Goal: Find specific page/section: Find specific page/section

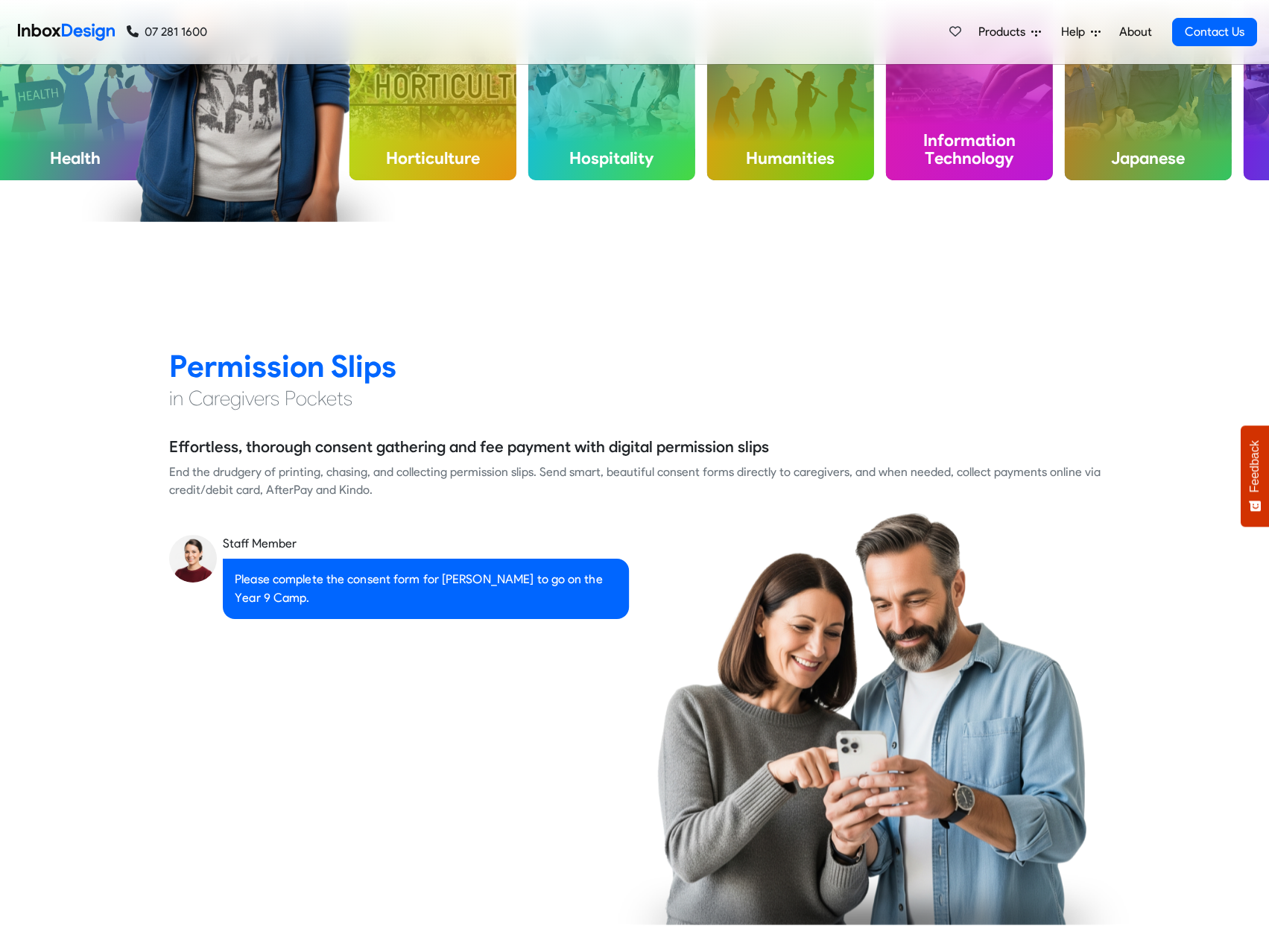
scroll to position [1490, 0]
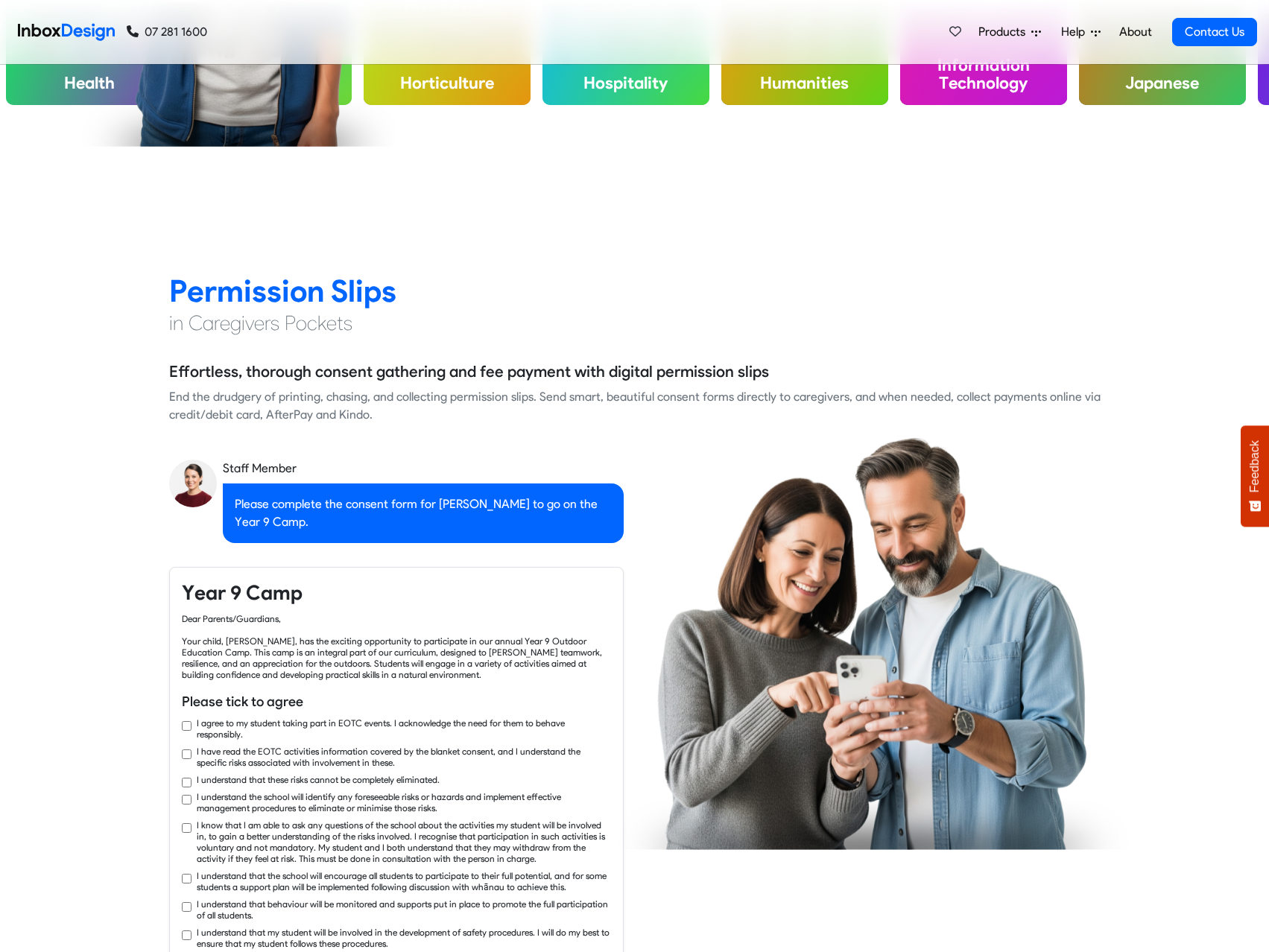
checkbox input "true"
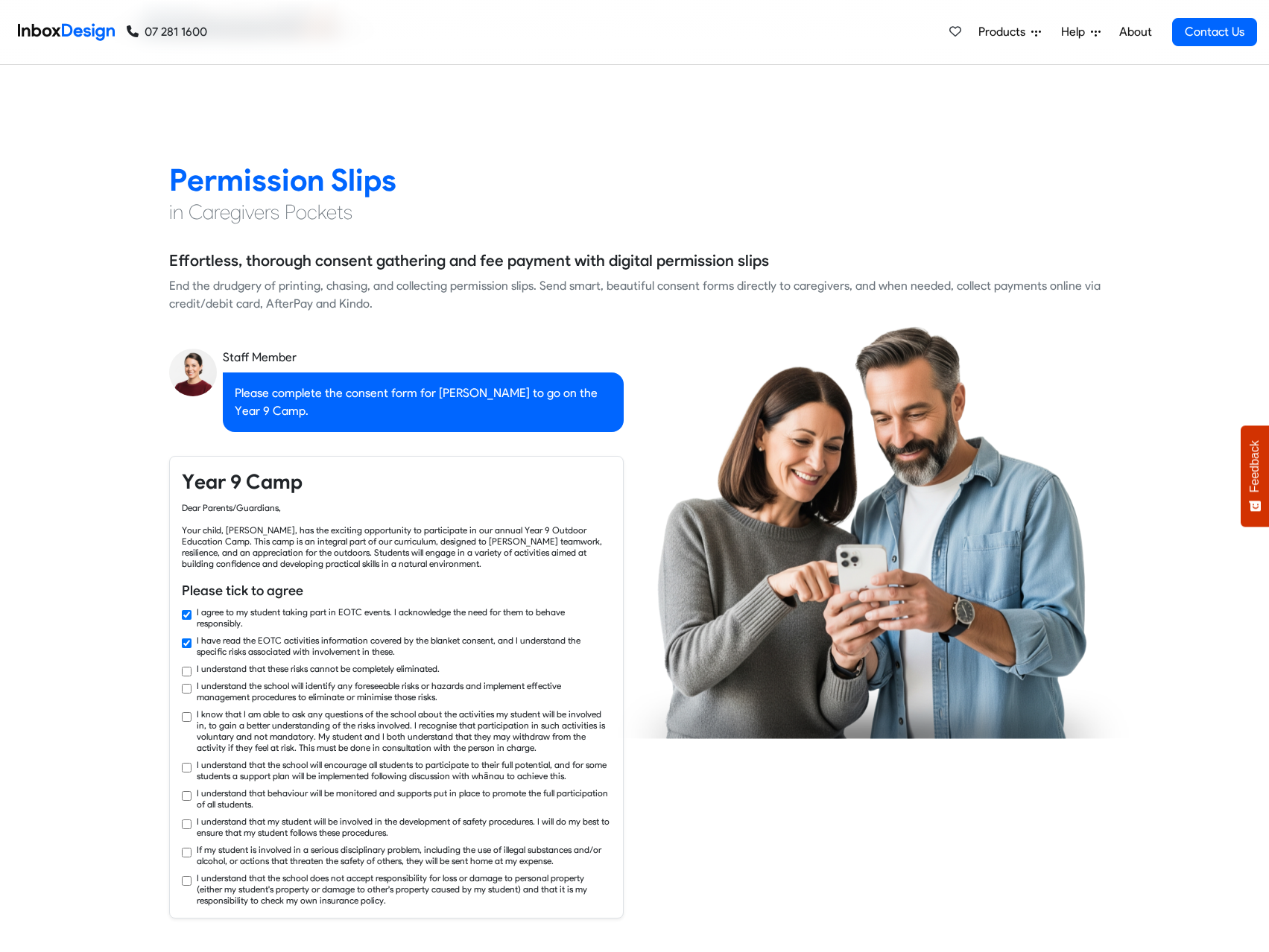
checkbox input "true"
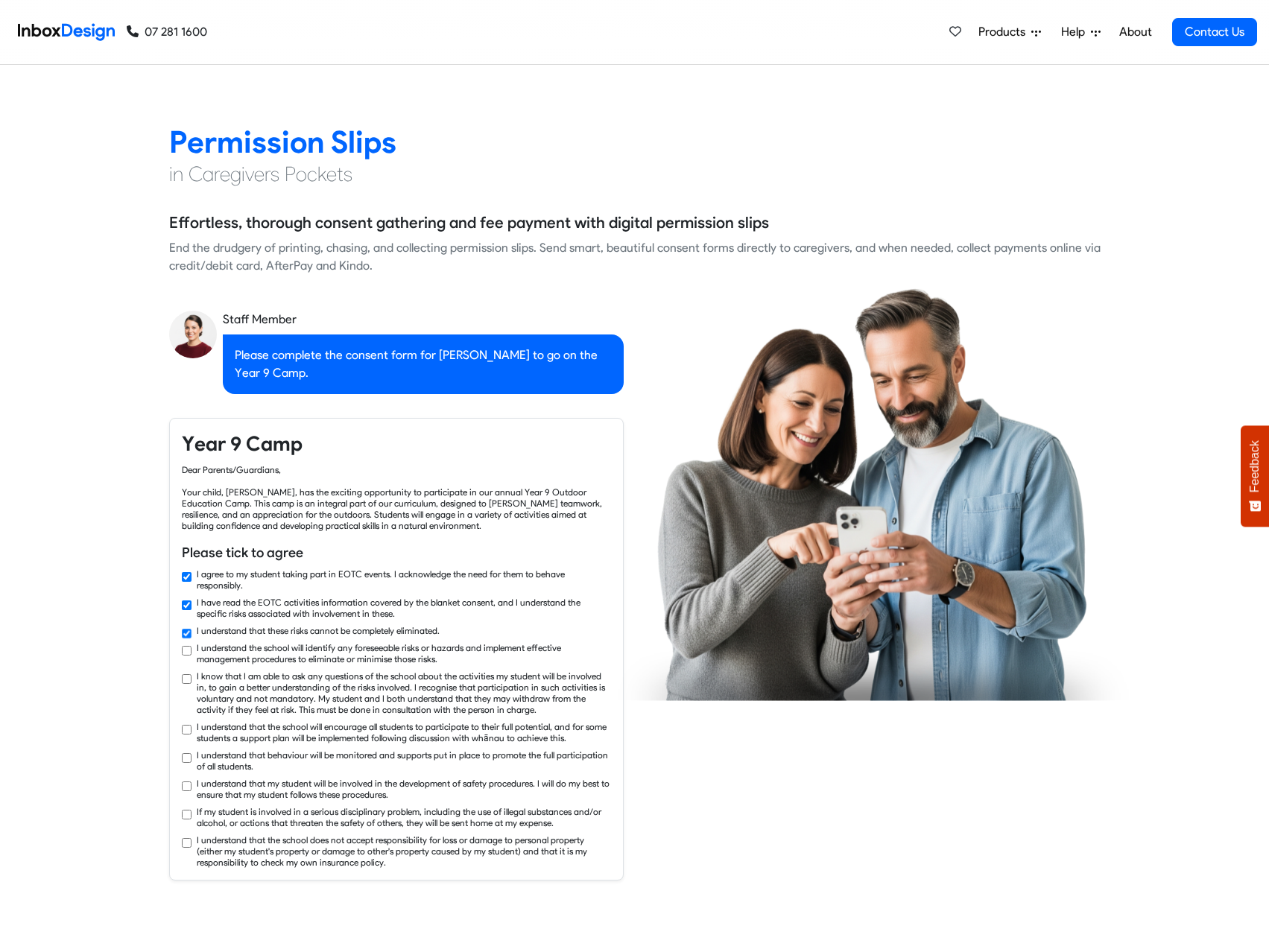
checkbox input "true"
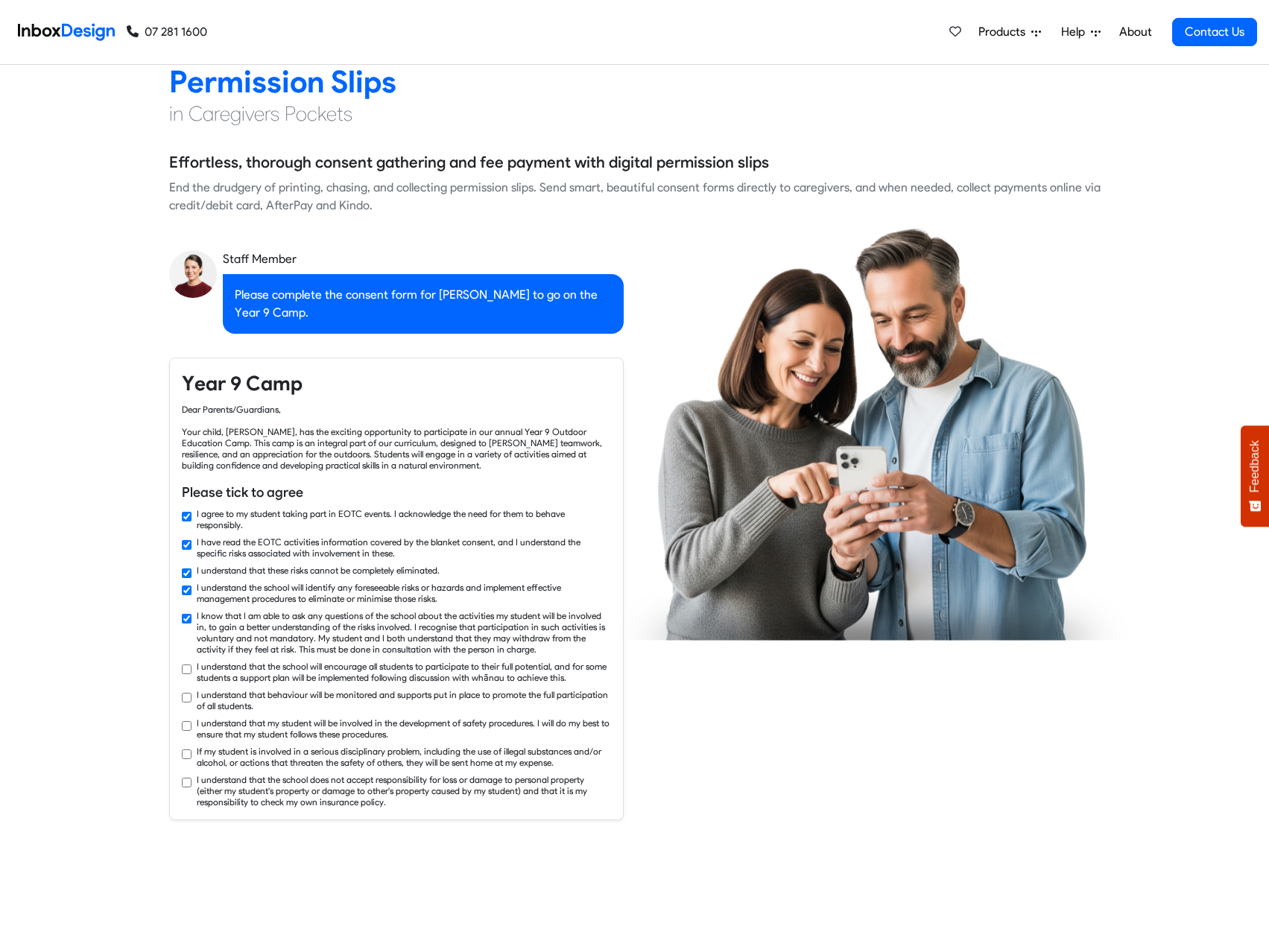
checkbox input "true"
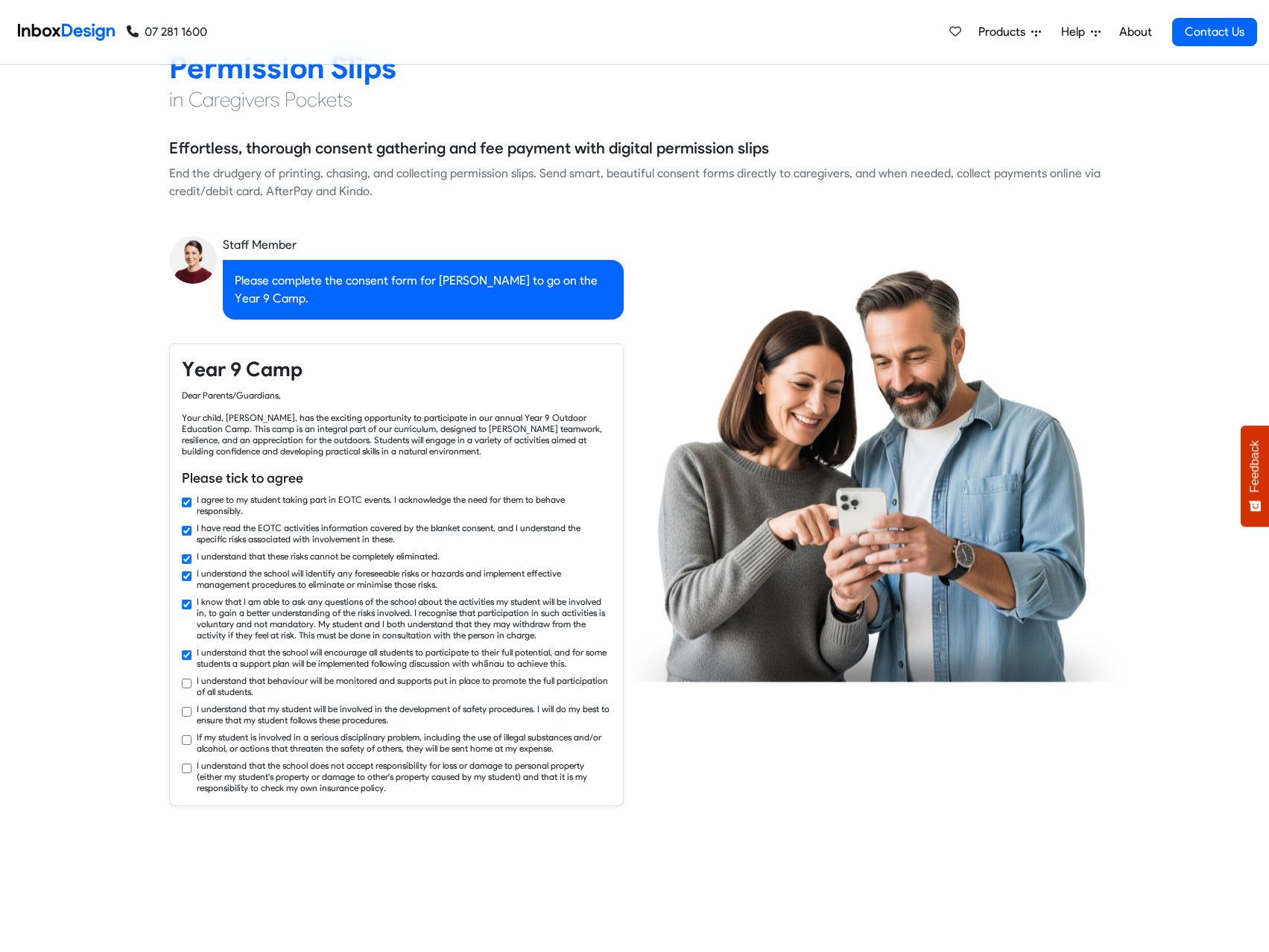
checkbox input "true"
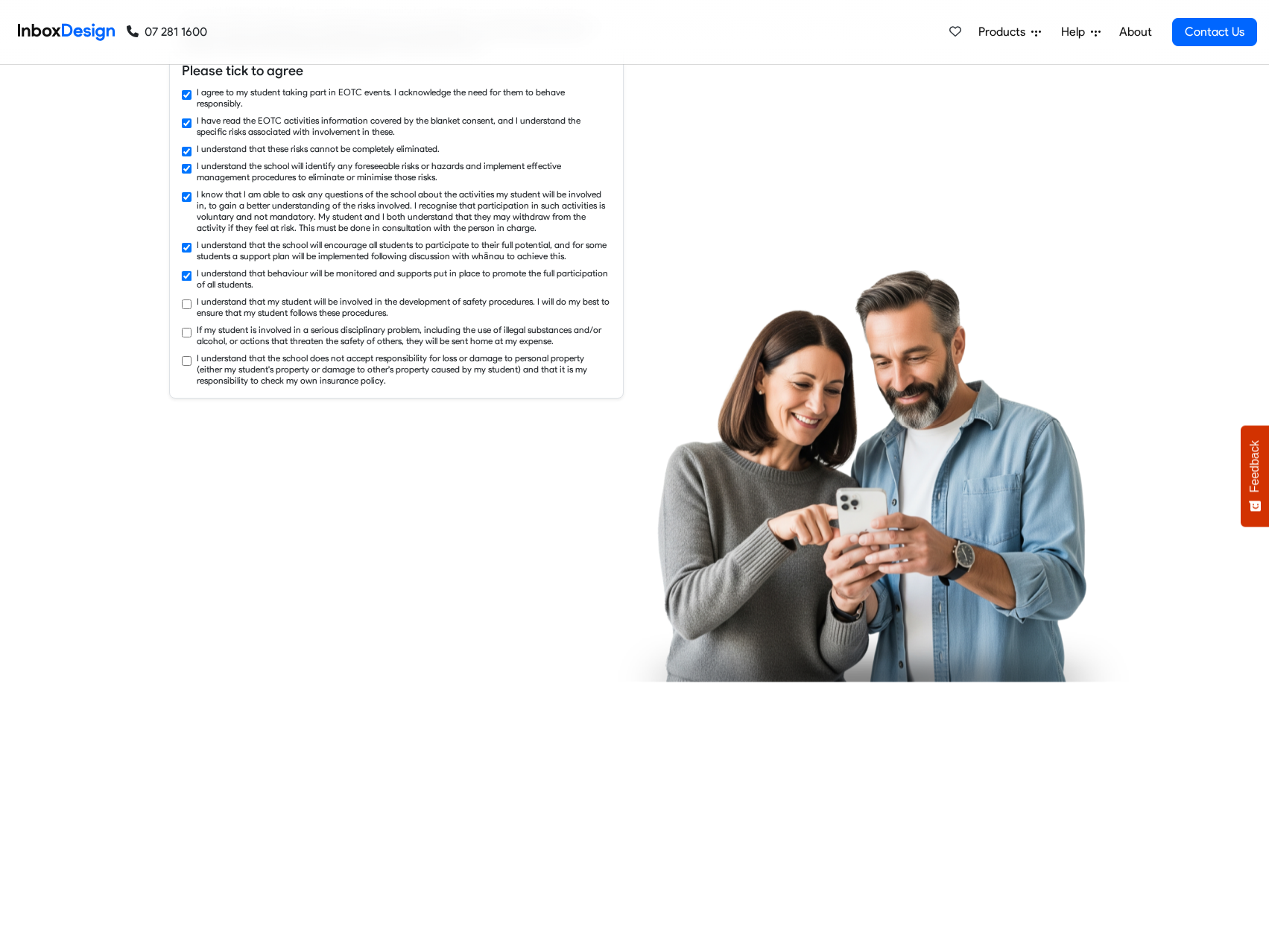
checkbox input "true"
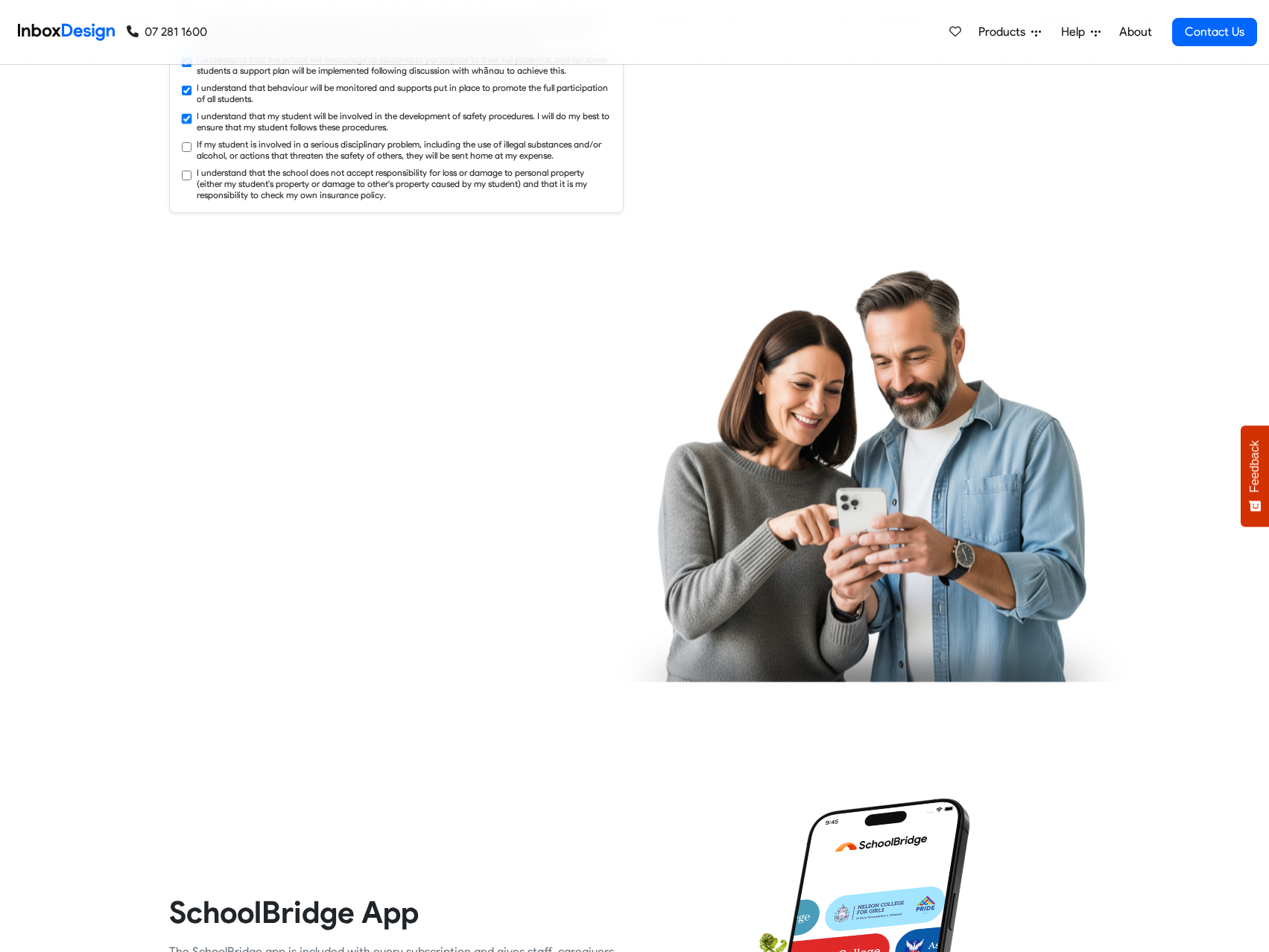
checkbox input "true"
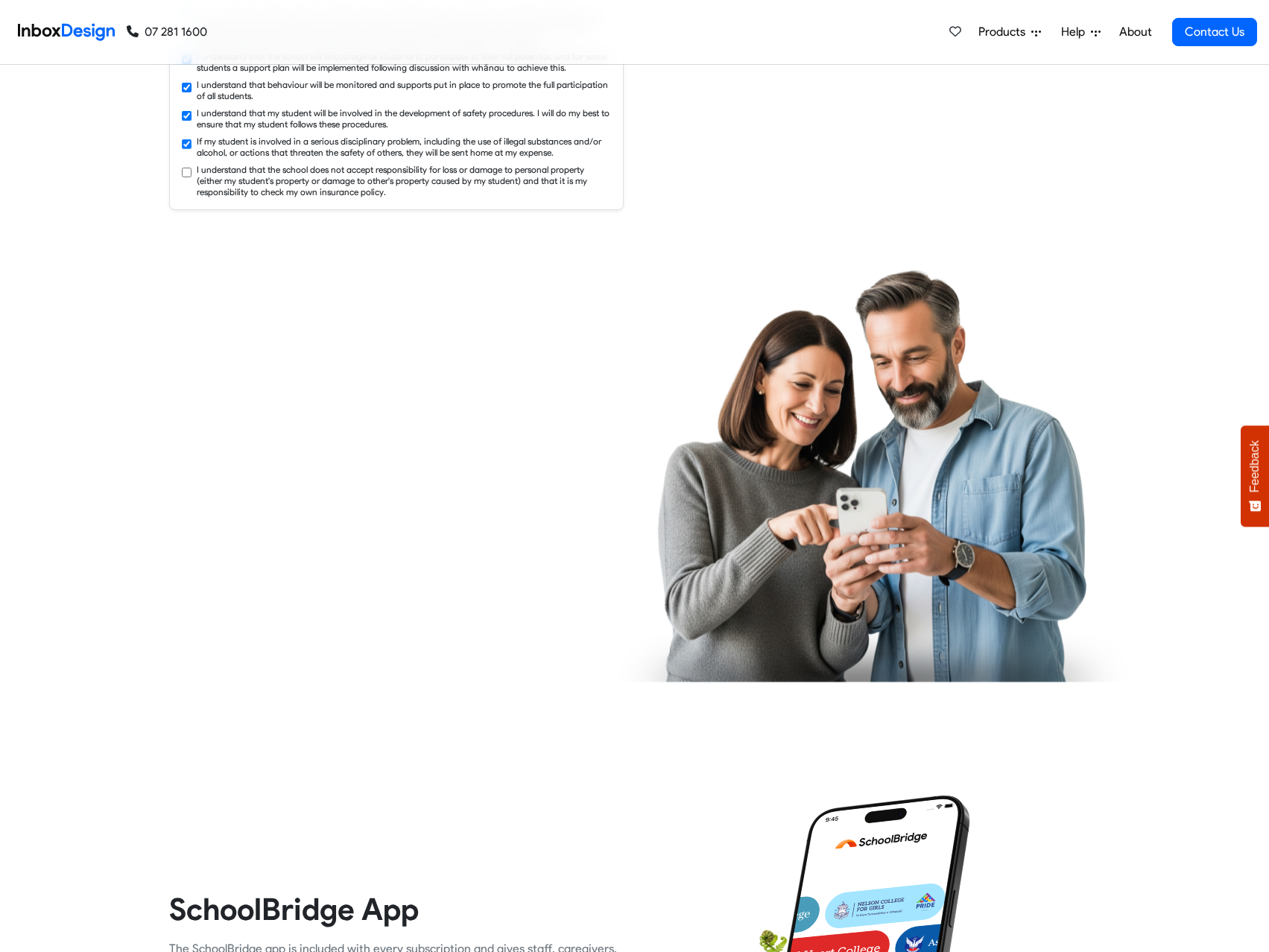
checkbox input "true"
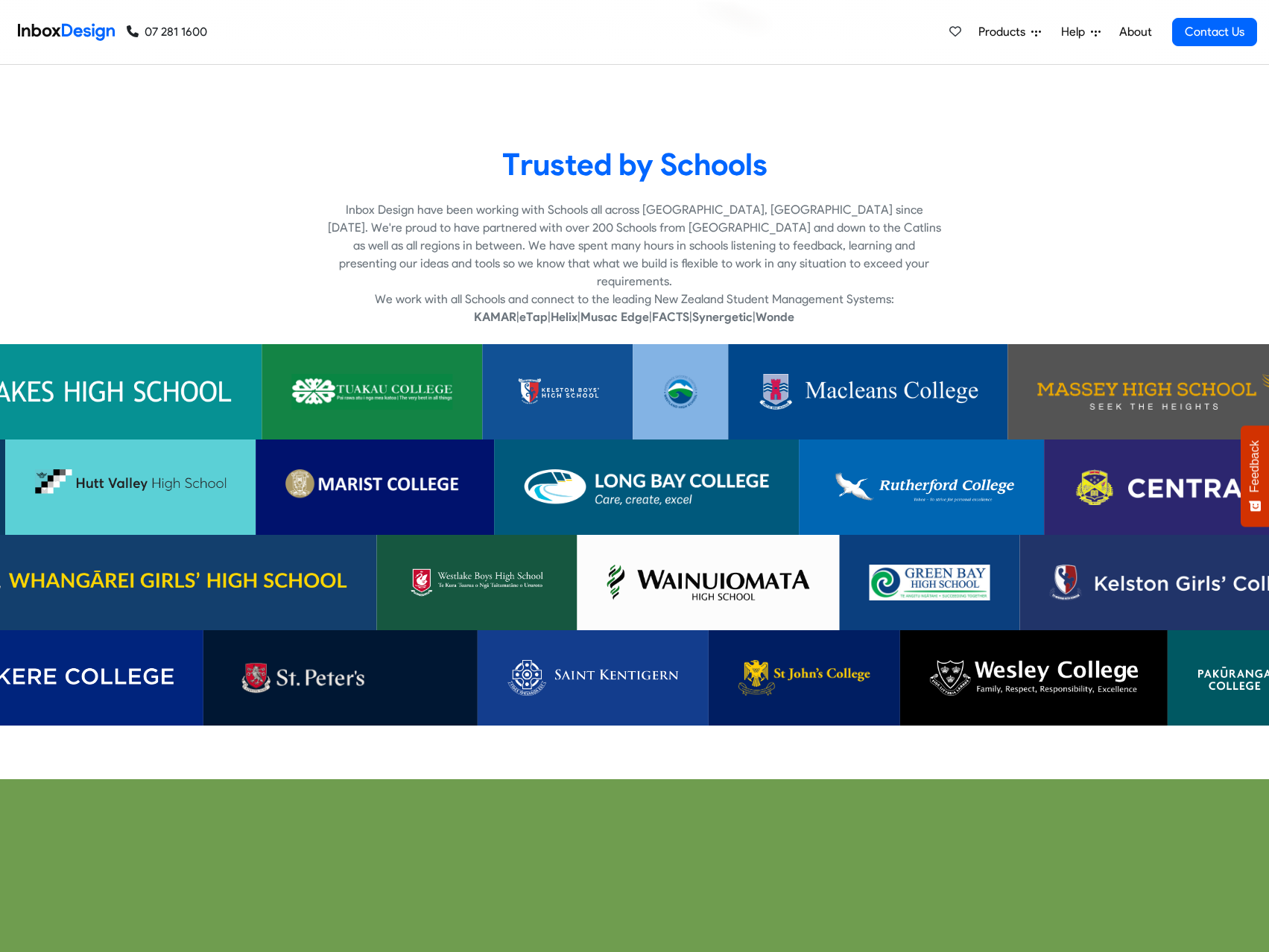
scroll to position [3502, 0]
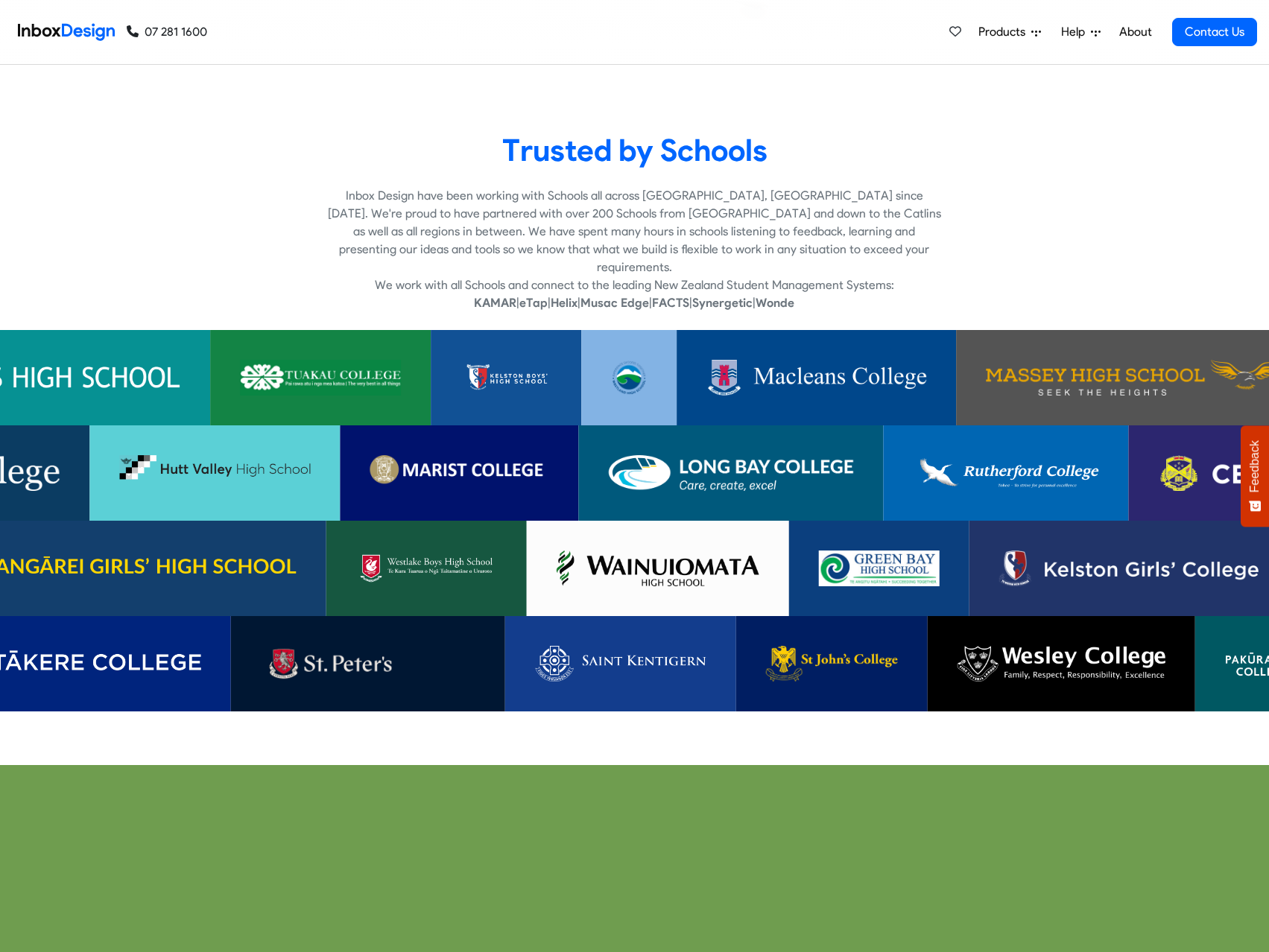
click at [856, 555] on img at bounding box center [879, 568] width 120 height 36
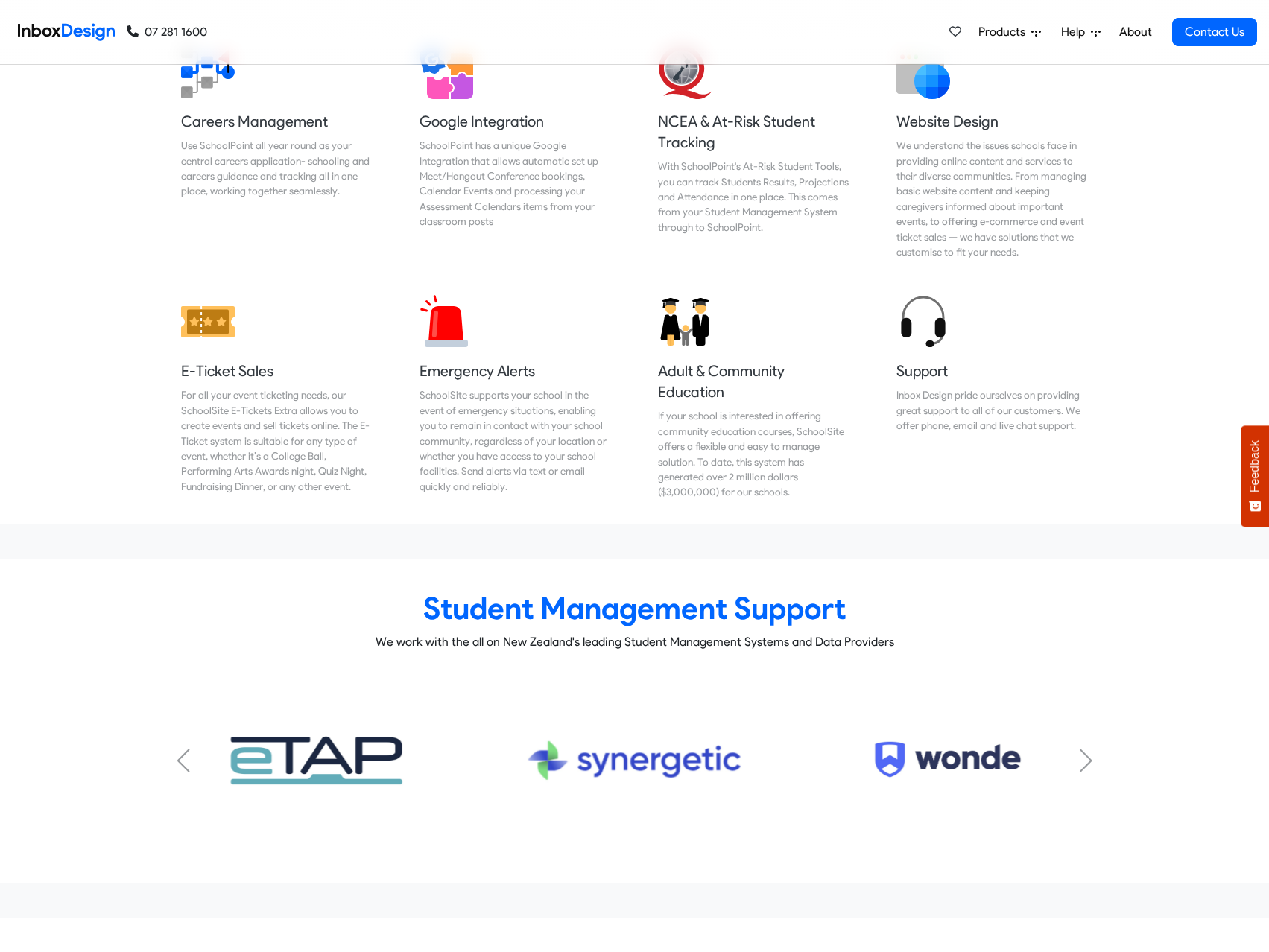
scroll to position [7079, 0]
